Goal: Task Accomplishment & Management: Manage account settings

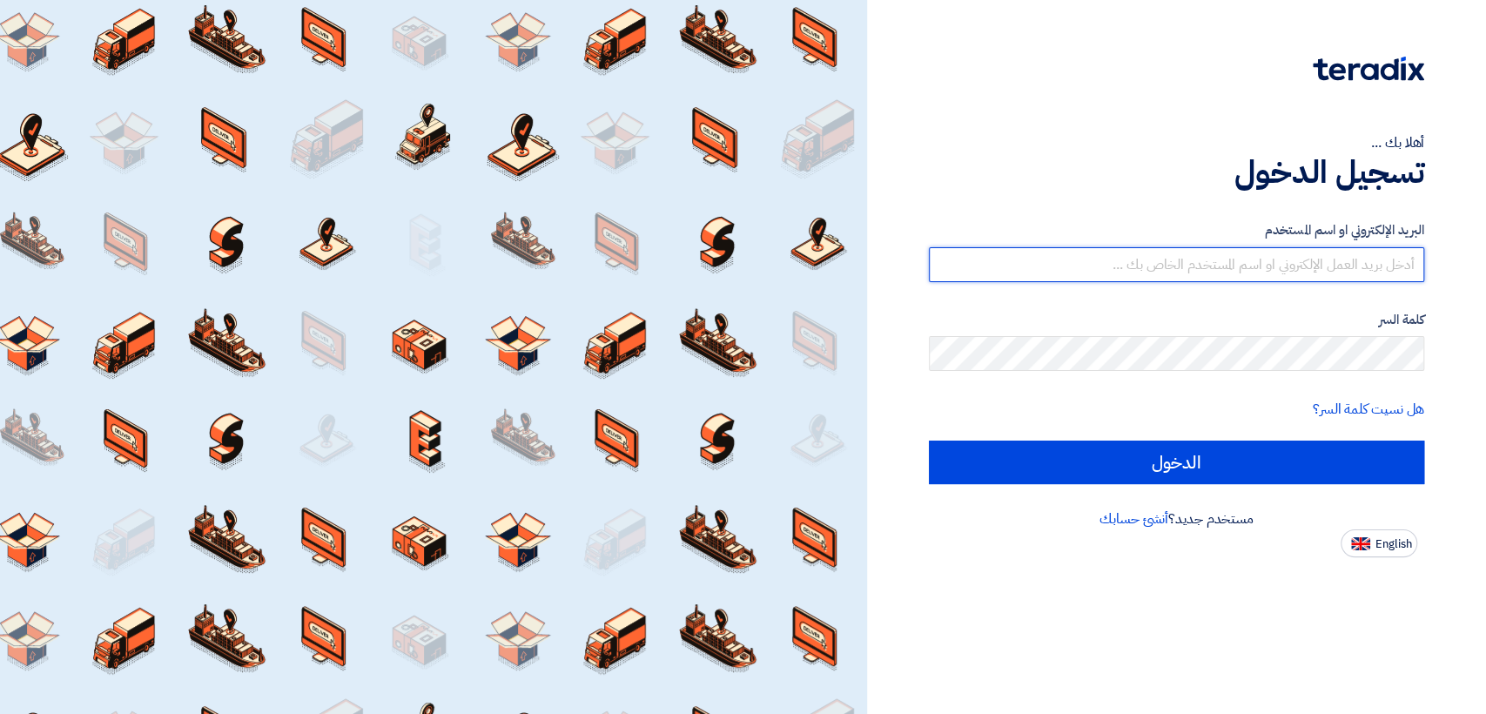
type input "[EMAIL_ADDRESS][DOMAIN_NAME]"
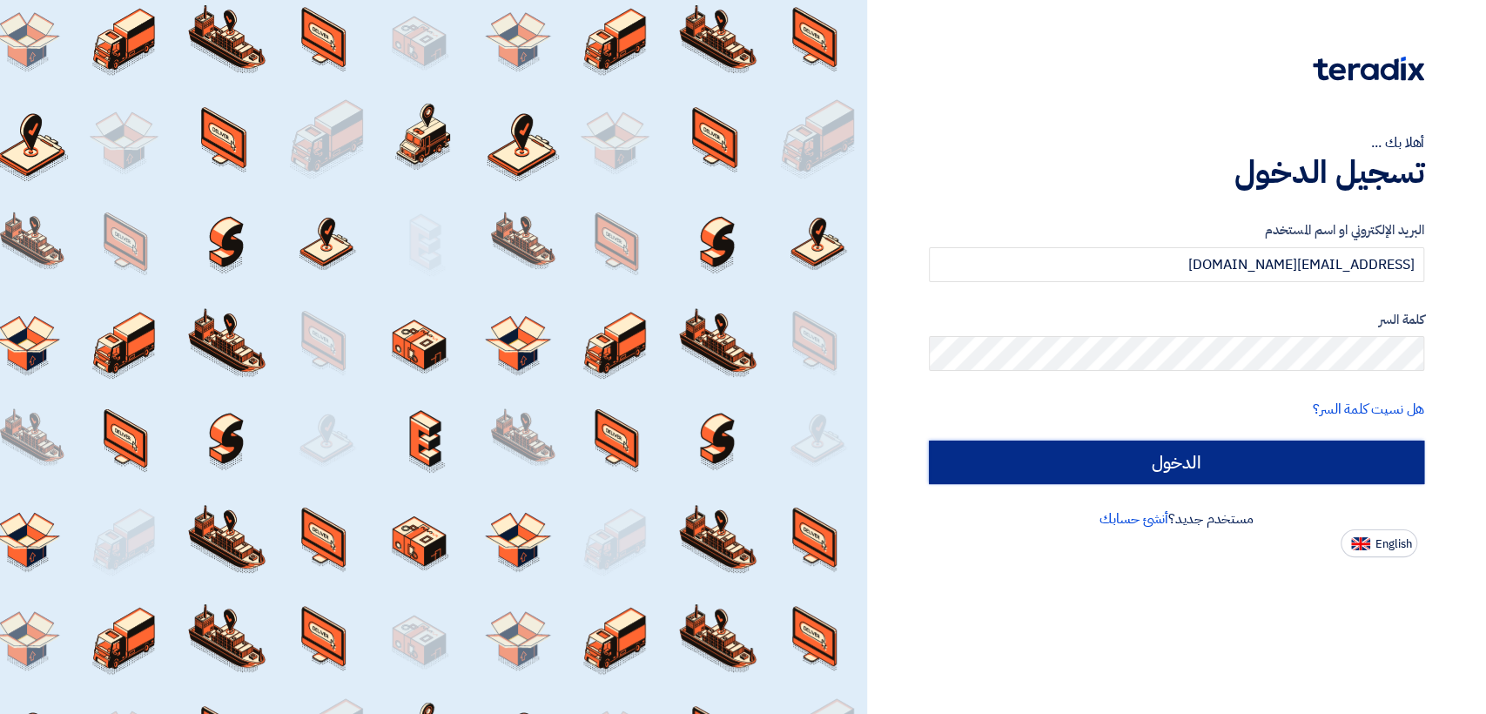
click at [973, 478] on input "الدخول" at bounding box center [1176, 462] width 495 height 44
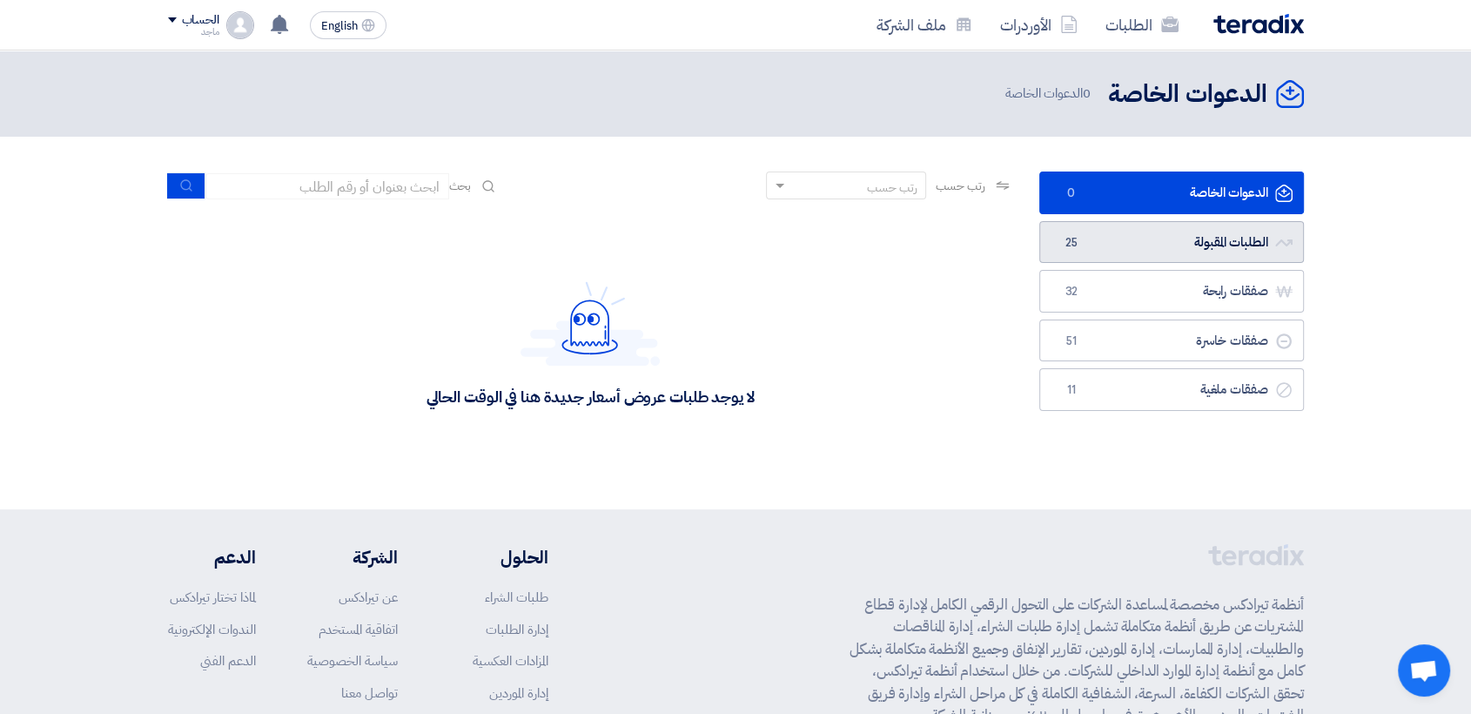
click at [1167, 239] on link "الطلبات المقبولة الطلبات المقبولة 25" at bounding box center [1171, 242] width 265 height 43
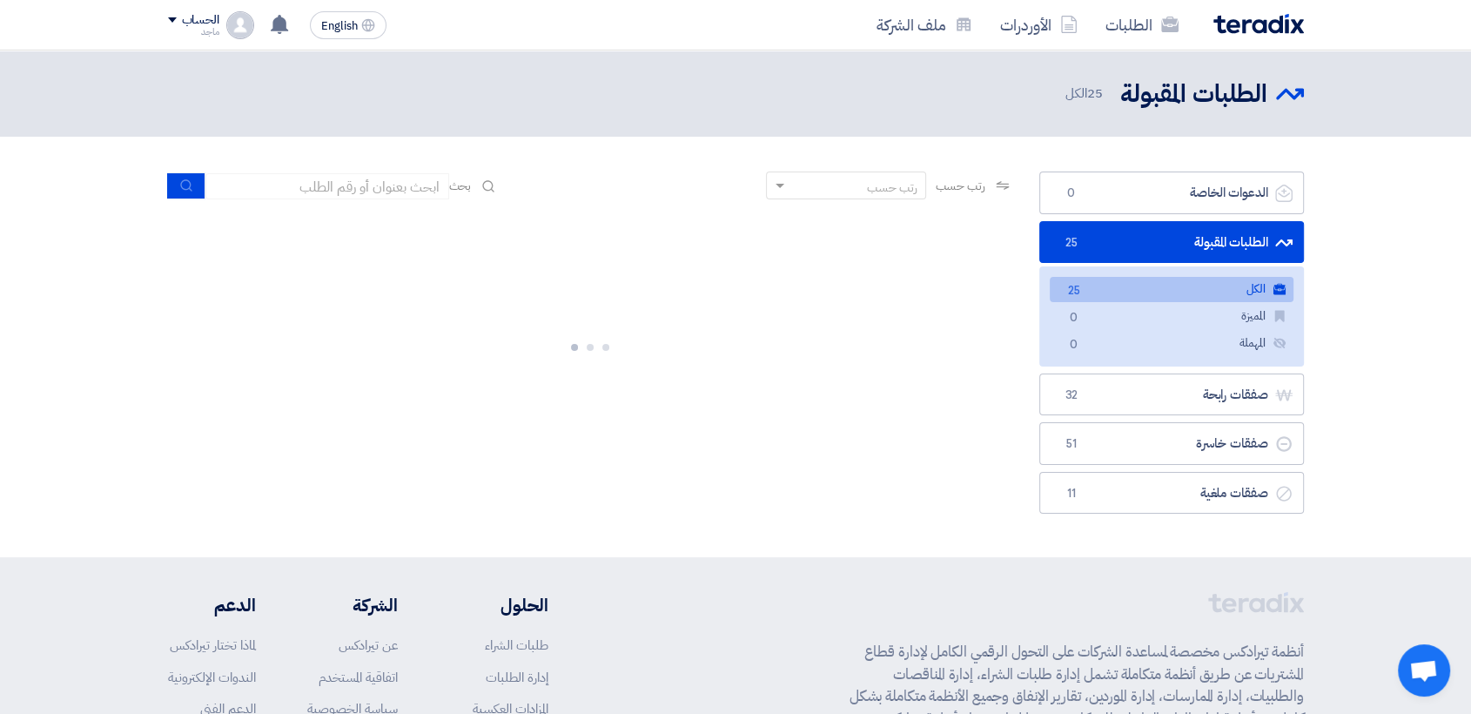
click at [1167, 239] on link "الطلبات المقبولة الطلبات المقبولة 25" at bounding box center [1171, 242] width 265 height 43
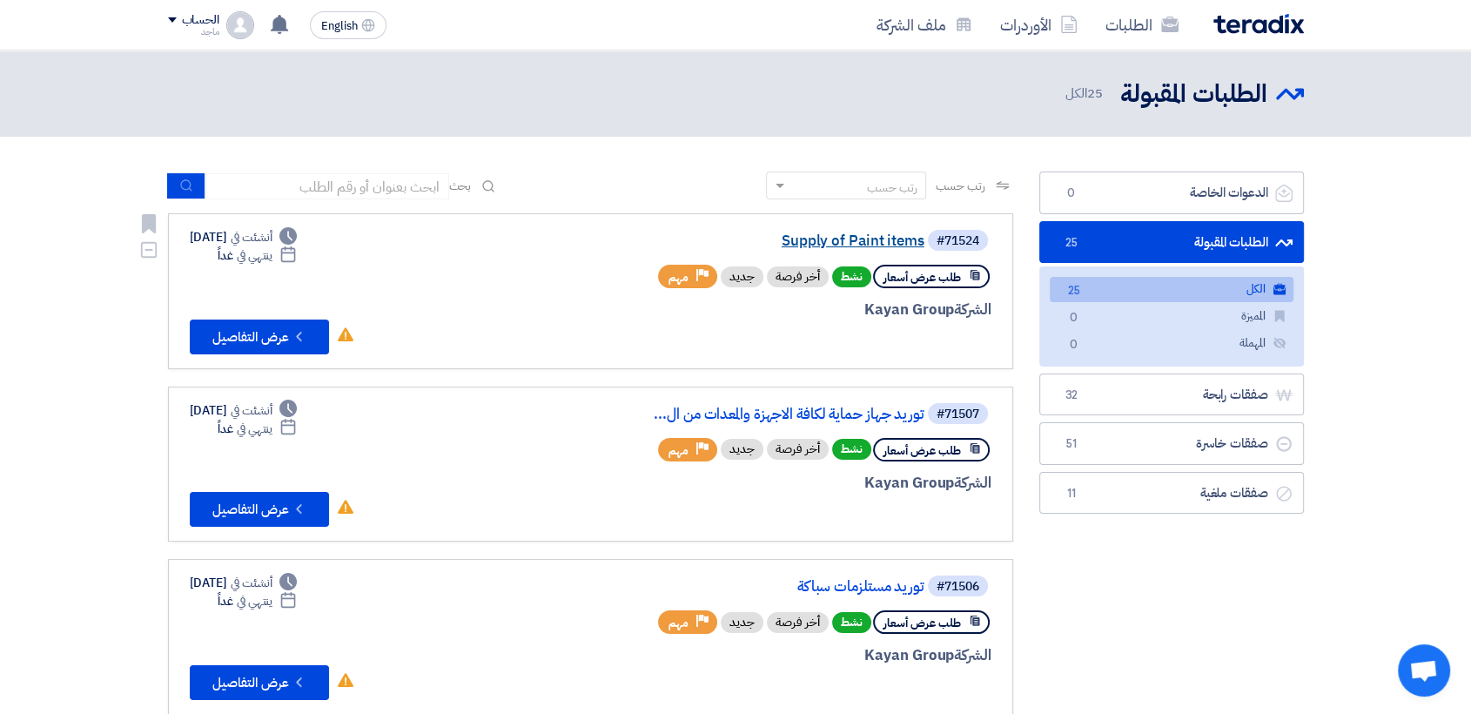
click at [813, 239] on link "Supply of Paint items" at bounding box center [750, 241] width 348 height 16
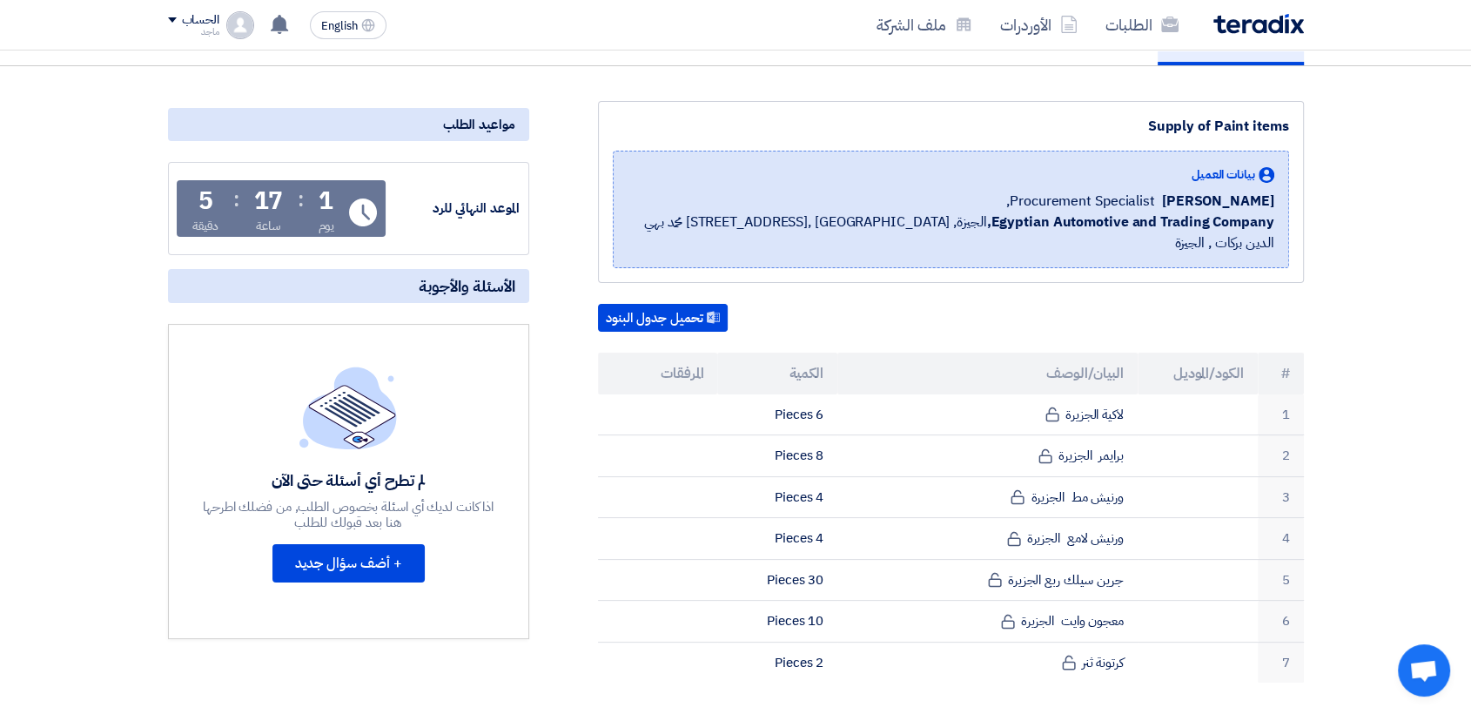
scroll to position [316, 0]
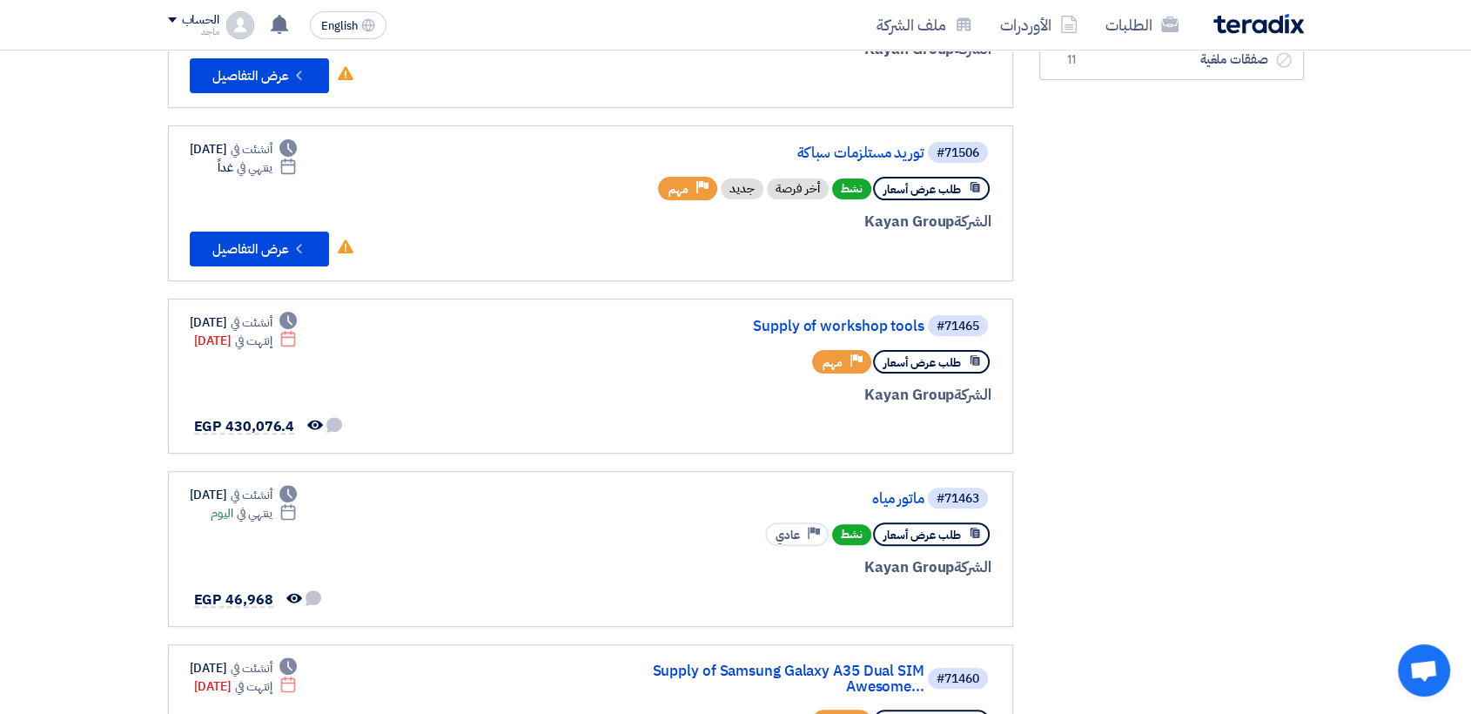
scroll to position [434, 0]
click at [857, 322] on link "Supply of workshop tools" at bounding box center [750, 326] width 348 height 16
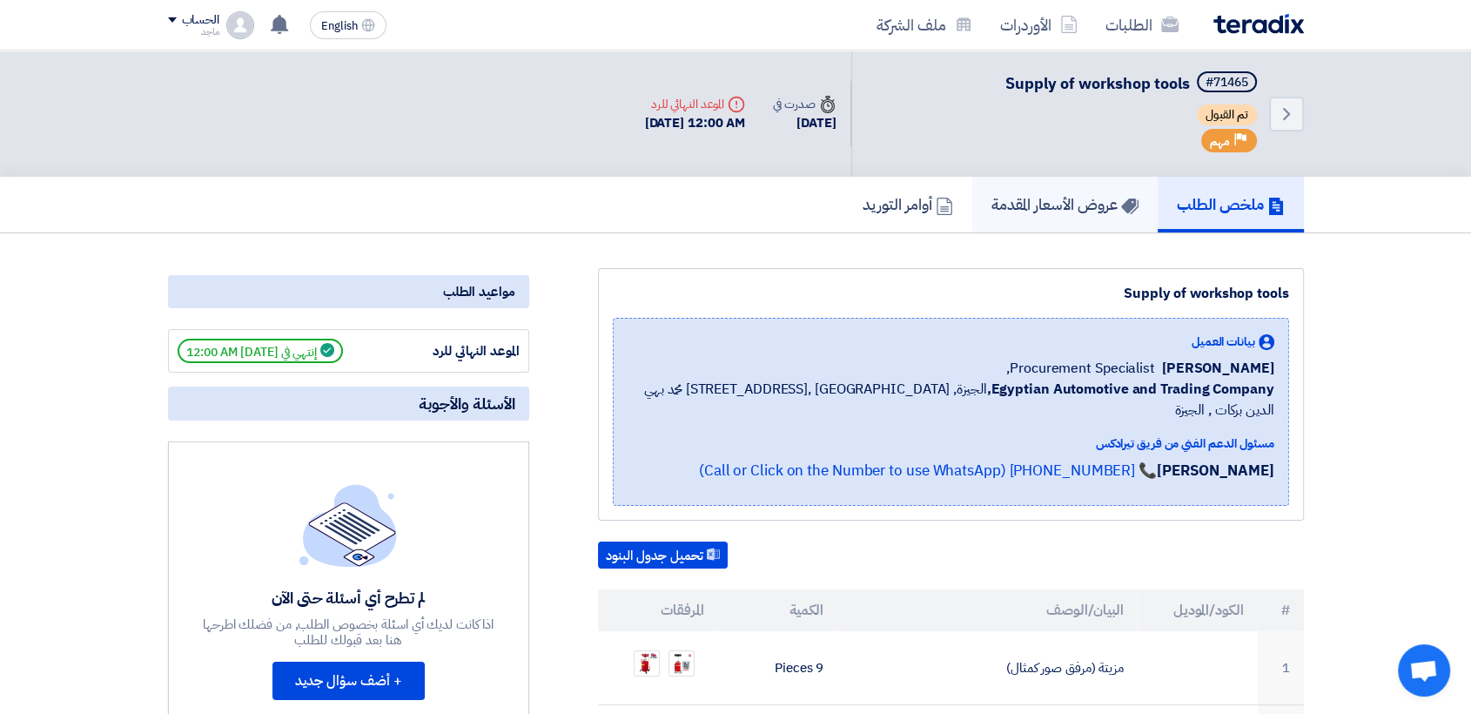
click at [998, 195] on h5 "عروض الأسعار المقدمة" at bounding box center [1064, 204] width 147 height 20
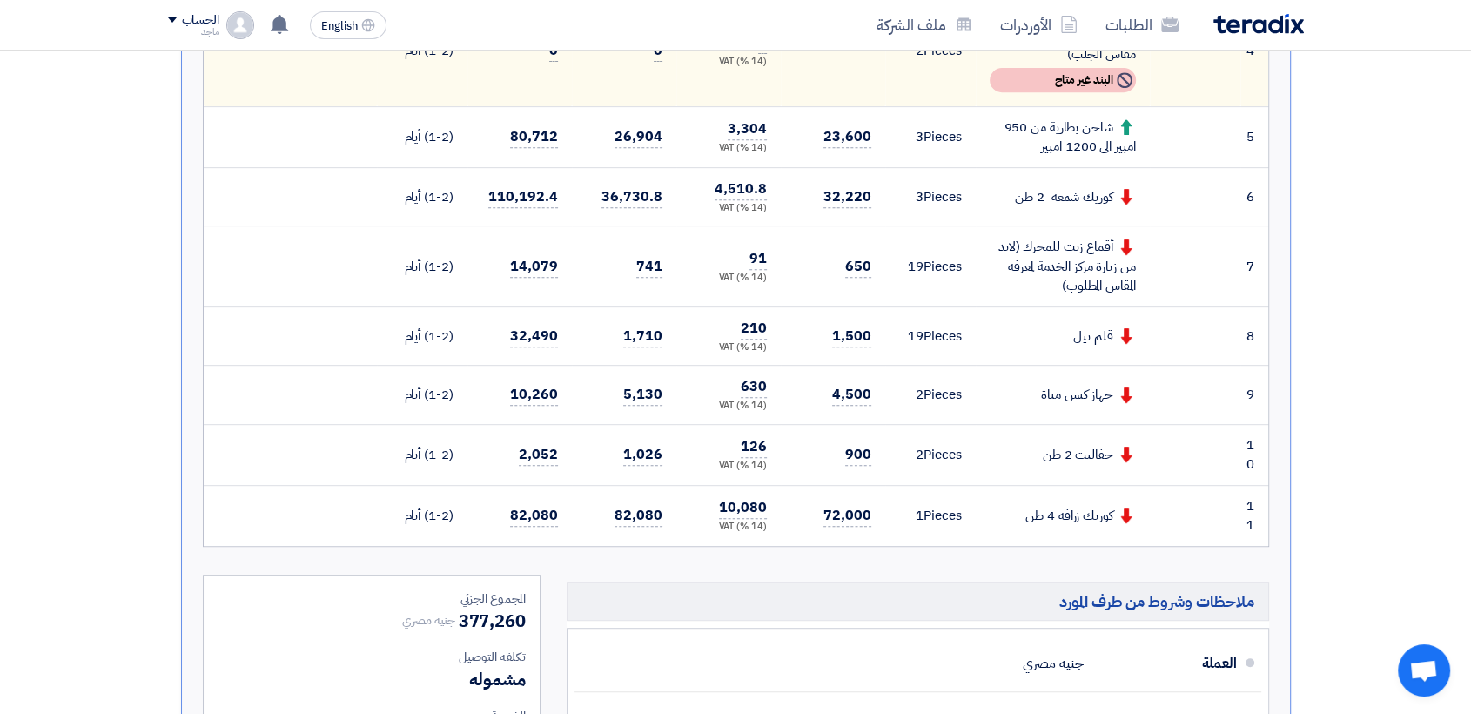
scroll to position [751, 0]
